Goal: Task Accomplishment & Management: Use online tool/utility

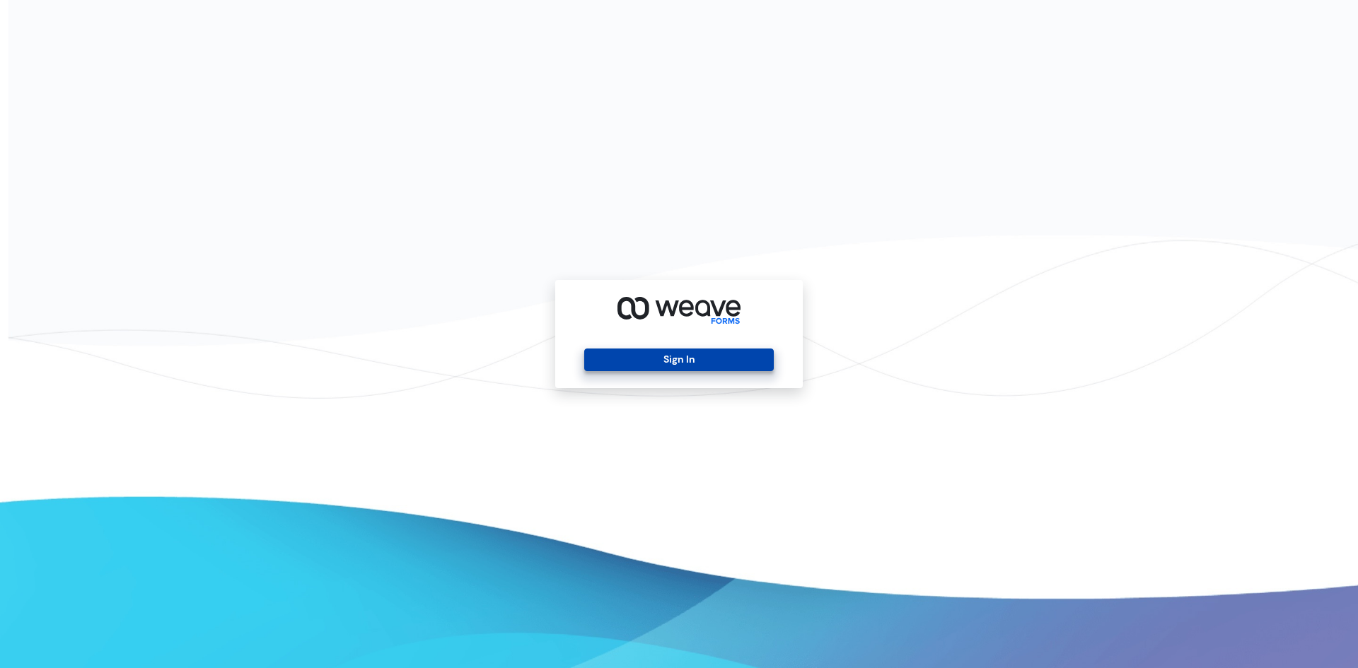
click at [678, 363] on button "Sign In" at bounding box center [678, 360] width 189 height 23
